Goal: Transaction & Acquisition: Purchase product/service

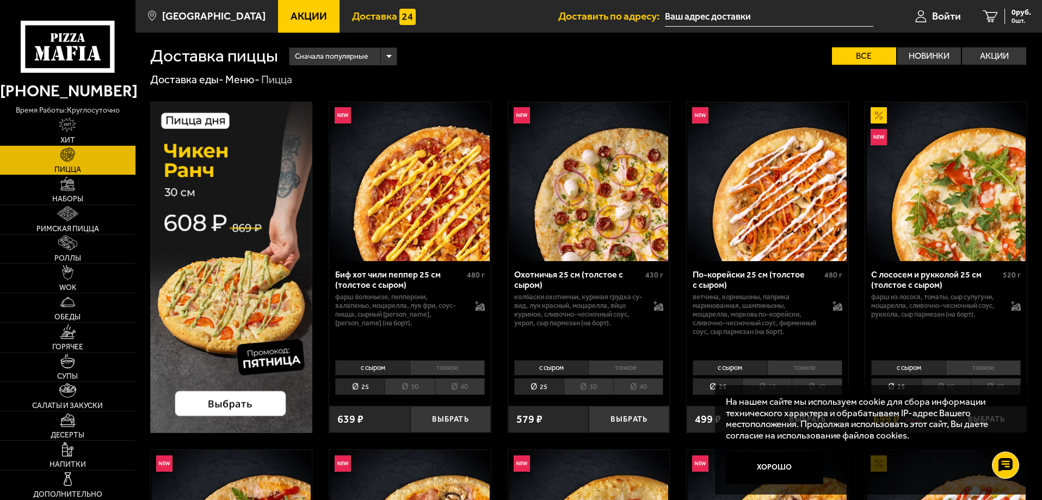
click at [352, 17] on span "Доставка" at bounding box center [374, 16] width 45 height 10
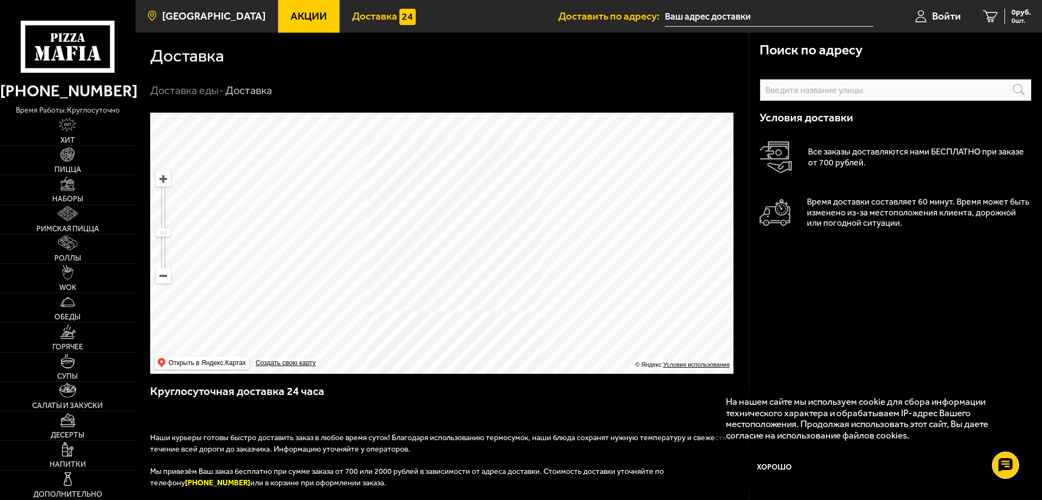
click at [215, 18] on span "[GEOGRAPHIC_DATA]" at bounding box center [213, 16] width 103 height 10
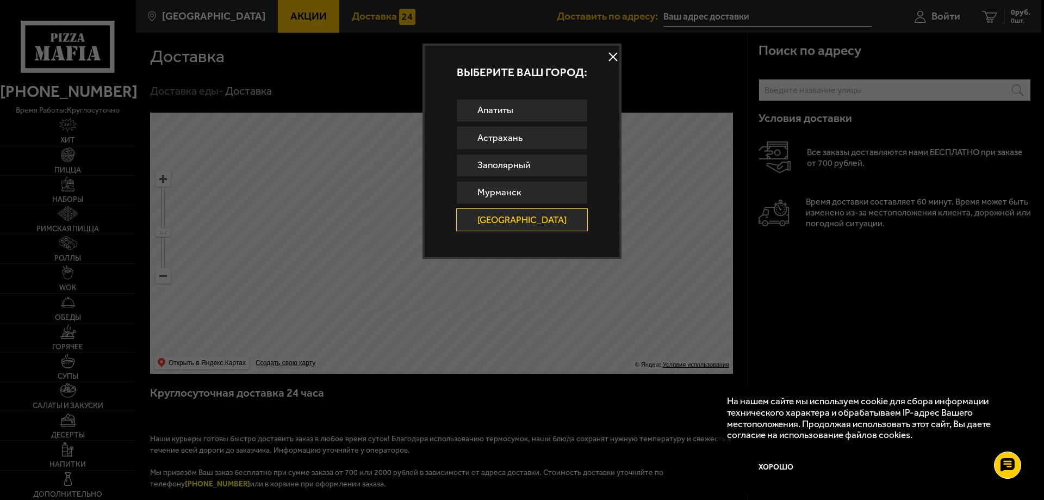
click at [605, 51] on button at bounding box center [613, 57] width 16 height 16
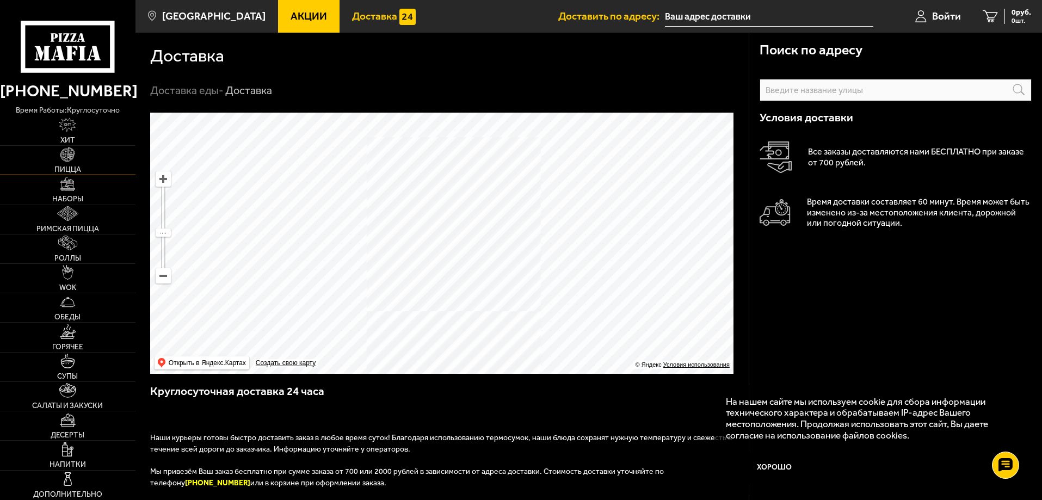
click at [77, 155] on link "Пицца" at bounding box center [67, 160] width 135 height 29
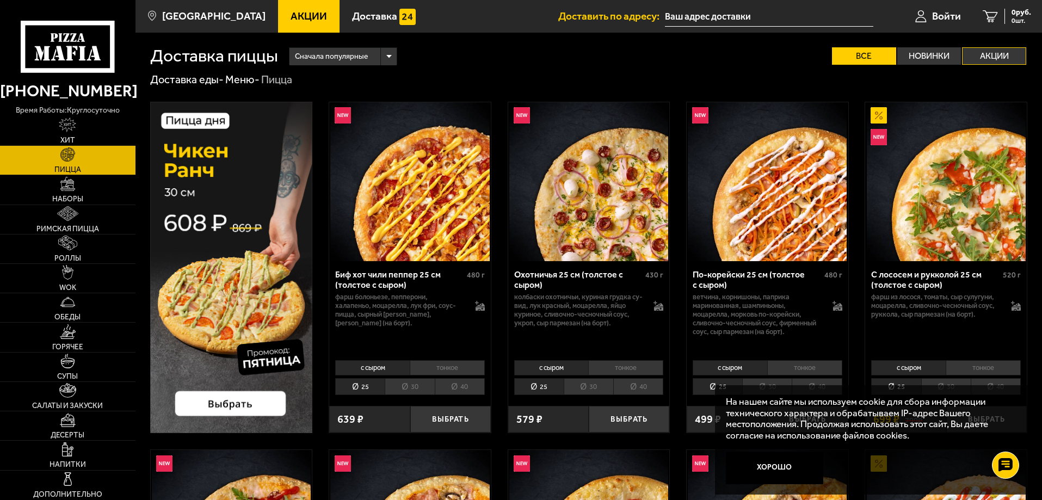
click at [979, 53] on label "Акции" at bounding box center [994, 55] width 64 height 17
click at [0, 0] on input "Акции" at bounding box center [0, 0] width 0 height 0
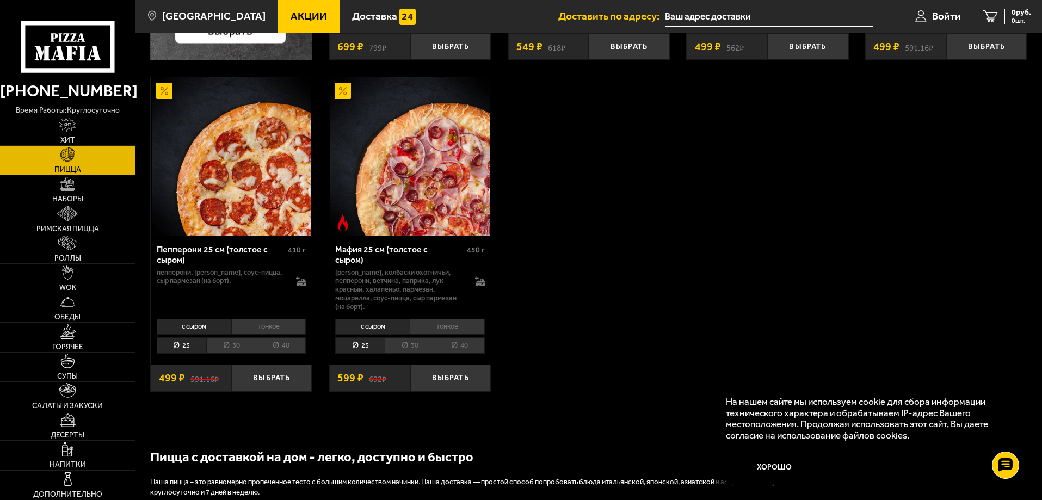
scroll to position [381, 0]
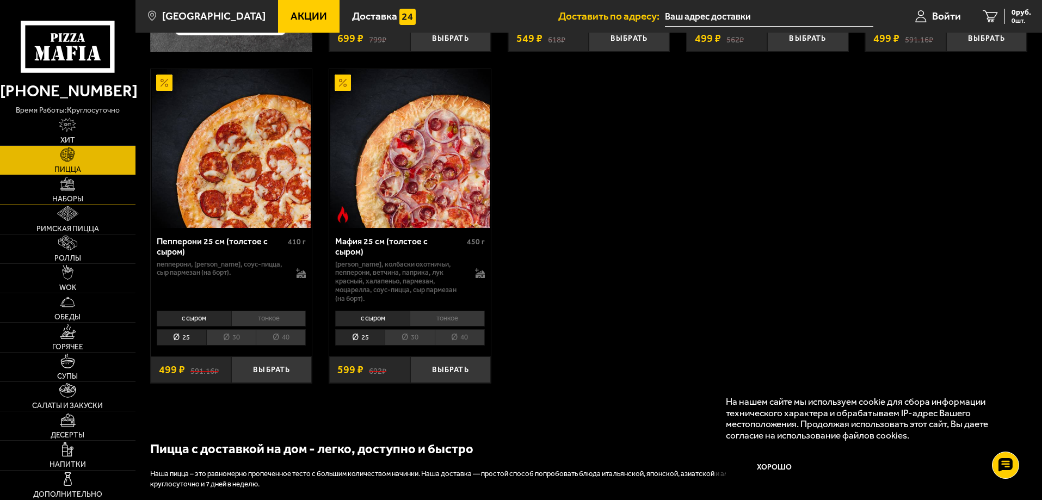
click at [109, 188] on link "Наборы" at bounding box center [67, 189] width 135 height 29
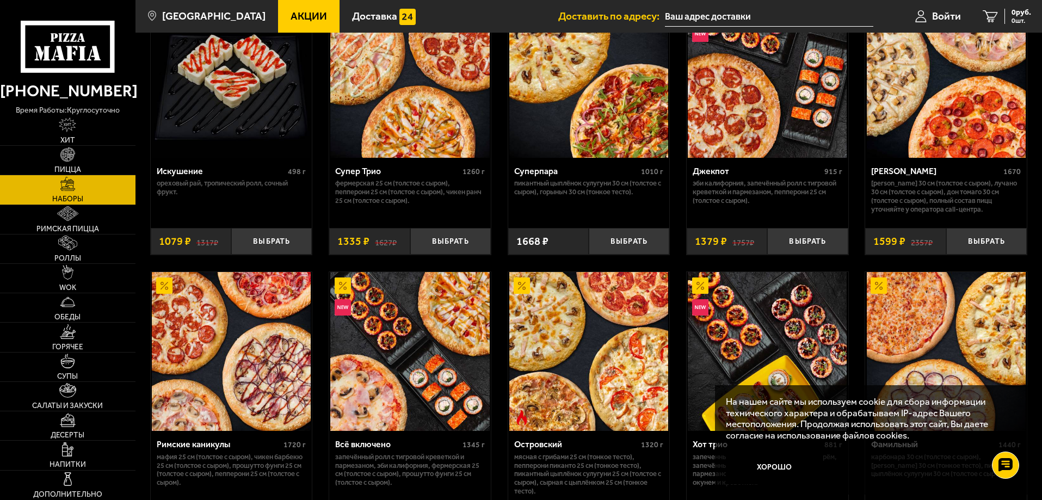
scroll to position [707, 0]
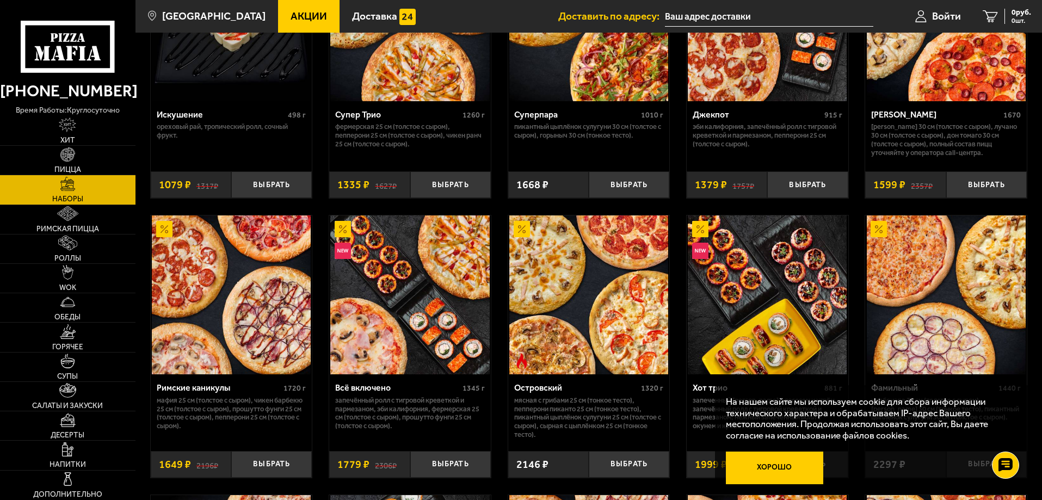
click at [804, 465] on button "Хорошо" at bounding box center [775, 467] width 98 height 33
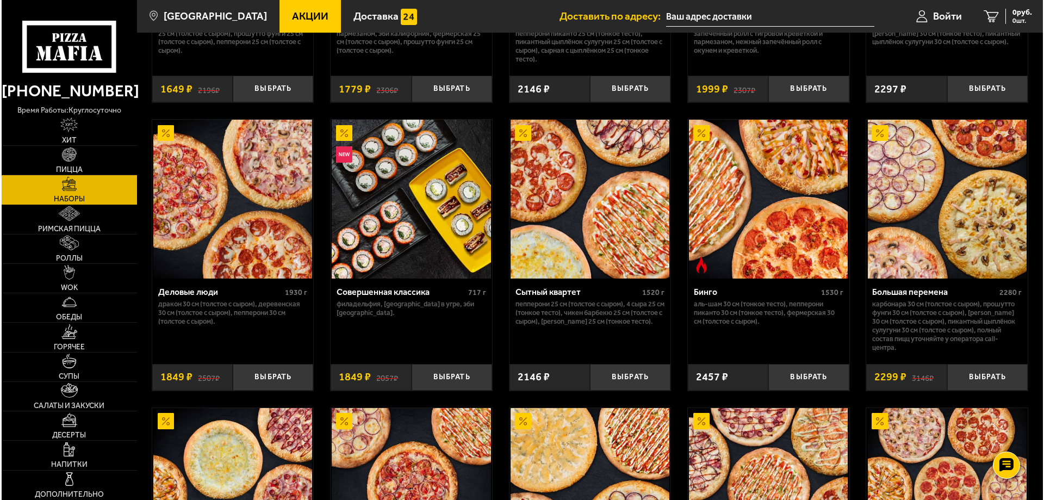
scroll to position [1026, 0]
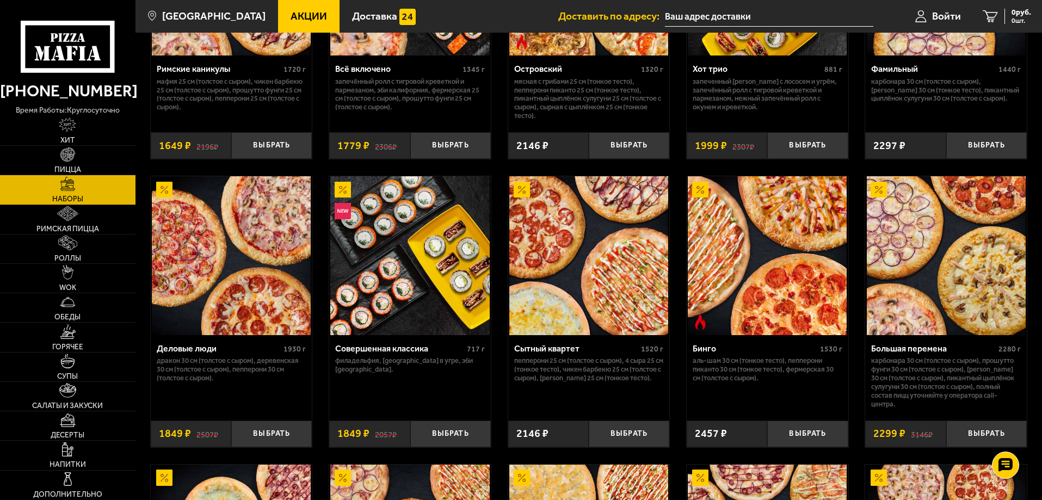
click at [942, 283] on img at bounding box center [946, 255] width 159 height 159
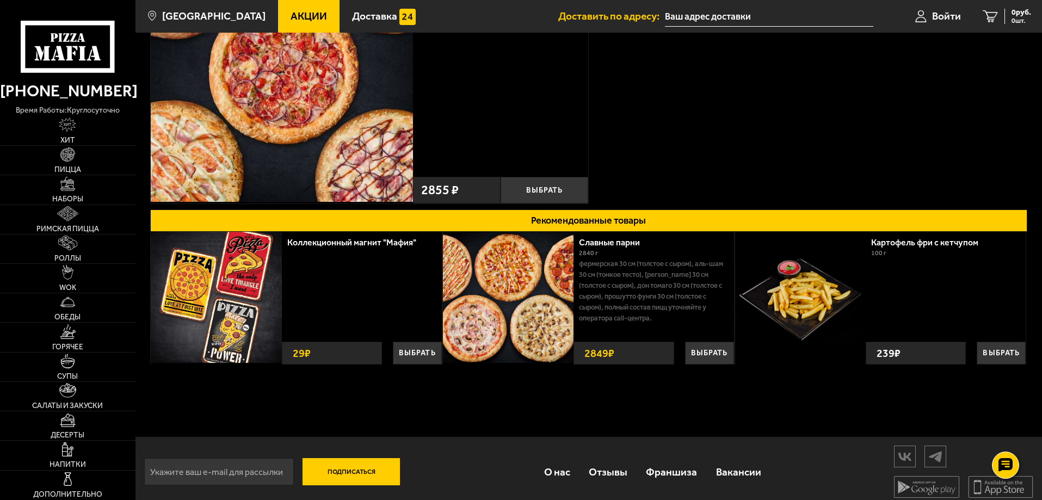
scroll to position [166, 0]
